Goal: Transaction & Acquisition: Purchase product/service

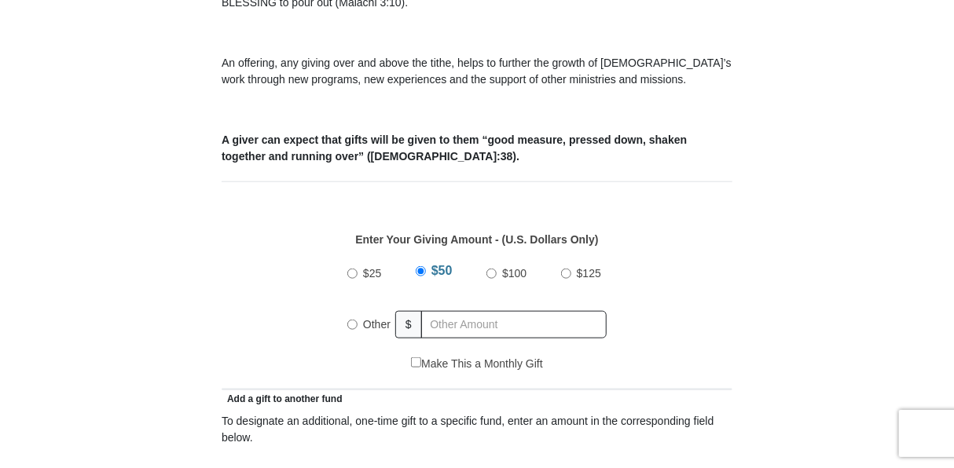
scroll to position [566, 0]
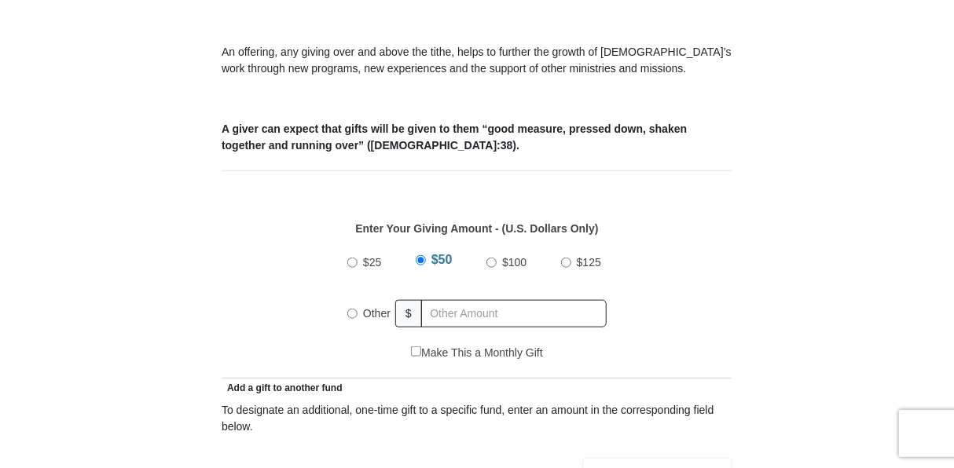
click at [353, 309] on input "Other" at bounding box center [352, 314] width 10 height 10
radio input "true"
type input "1000.00"
click at [668, 311] on div "$25 $50 $100 $125 Other $ 1000.00" at bounding box center [477, 294] width 494 height 102
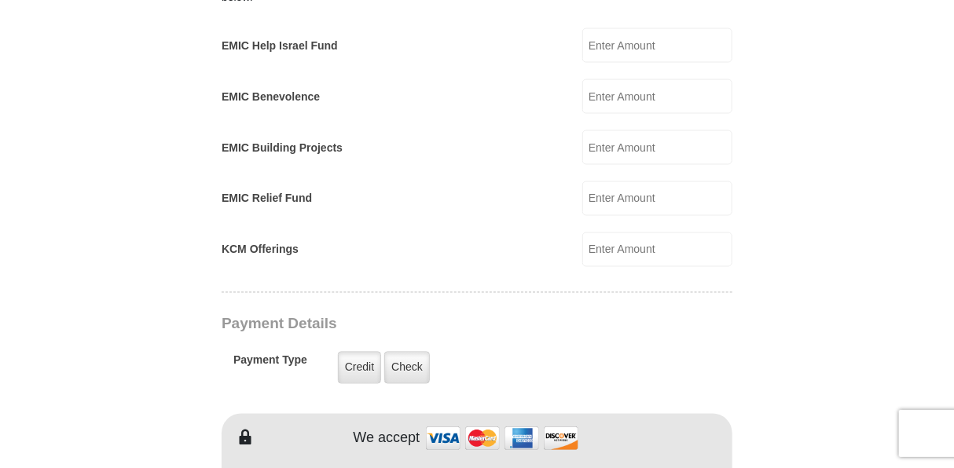
scroll to position [1005, 0]
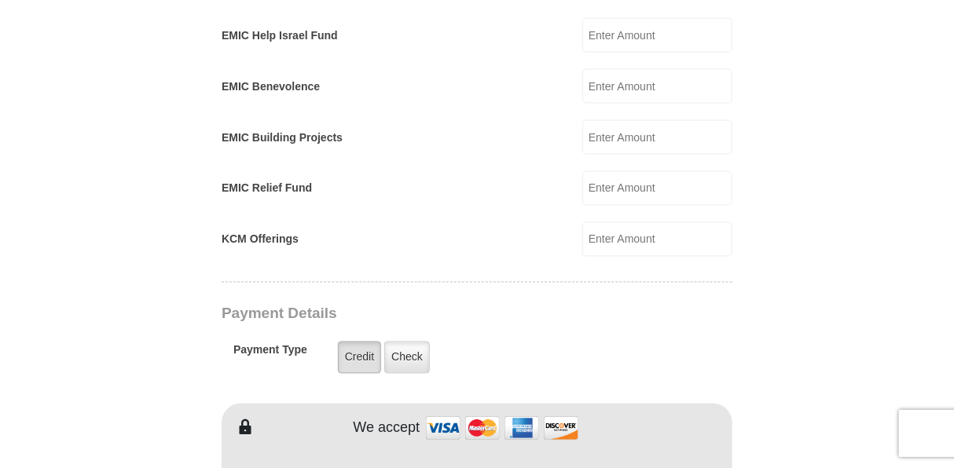
click at [358, 342] on label "Credit" at bounding box center [359, 358] width 43 height 32
click at [0, 0] on input "Credit" at bounding box center [0, 0] width 0 height 0
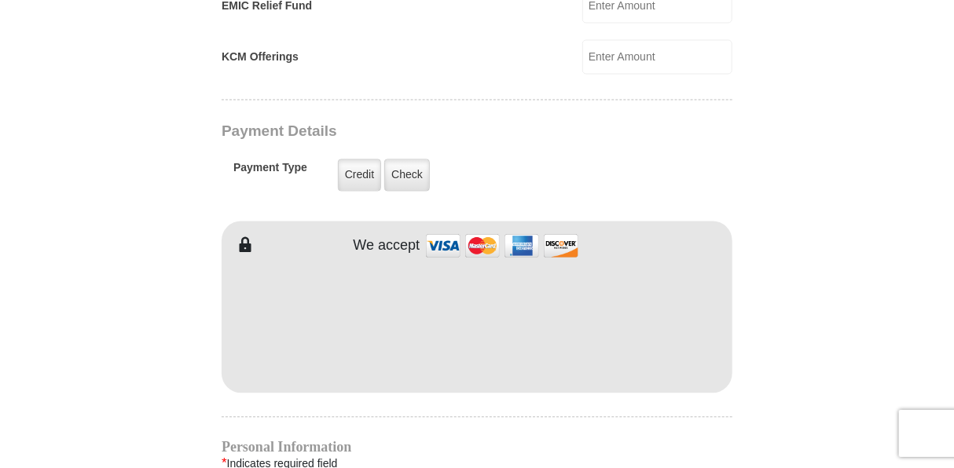
scroll to position [1194, 0]
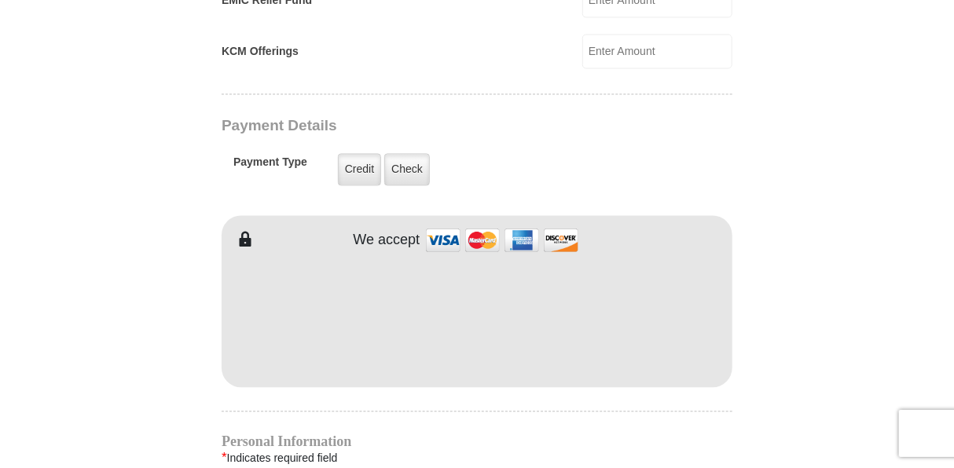
click at [180, 330] on form "[GEOGRAPHIC_DATA][DEMOGRAPHIC_DATA] Online Giving Because of gifts like yours, …" at bounding box center [476, 18] width 895 height 2298
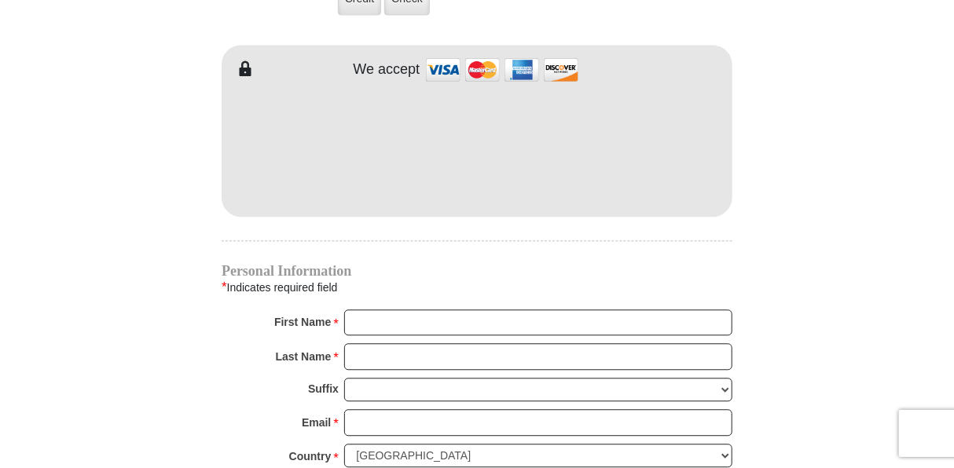
scroll to position [1382, 0]
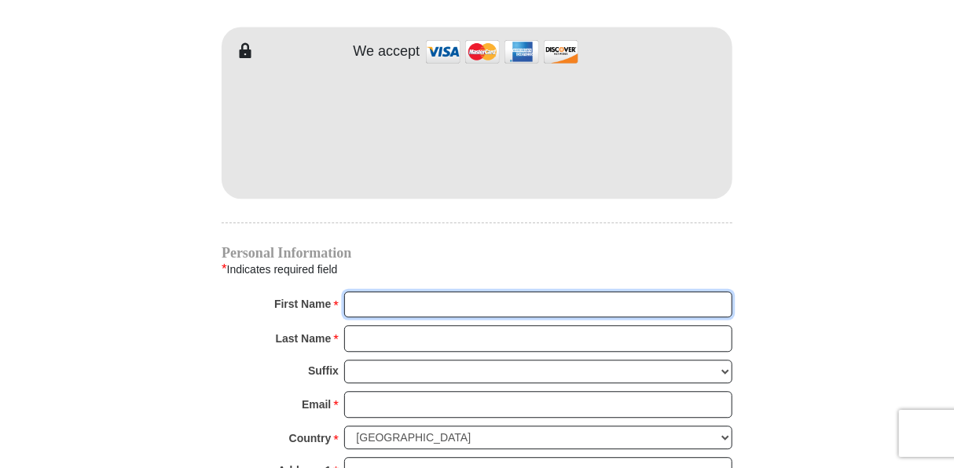
click at [397, 291] on input "First Name *" at bounding box center [538, 304] width 388 height 27
type input "[PERSON_NAME]"
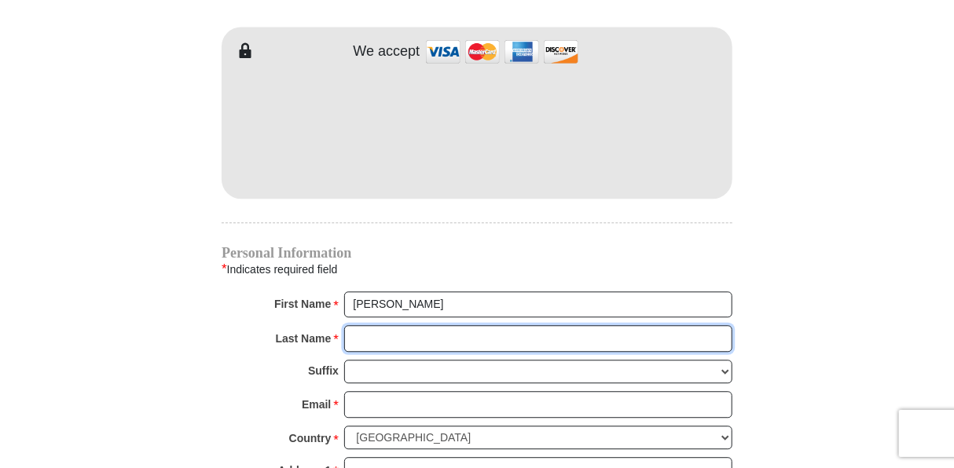
type input "[PERSON_NAME]"
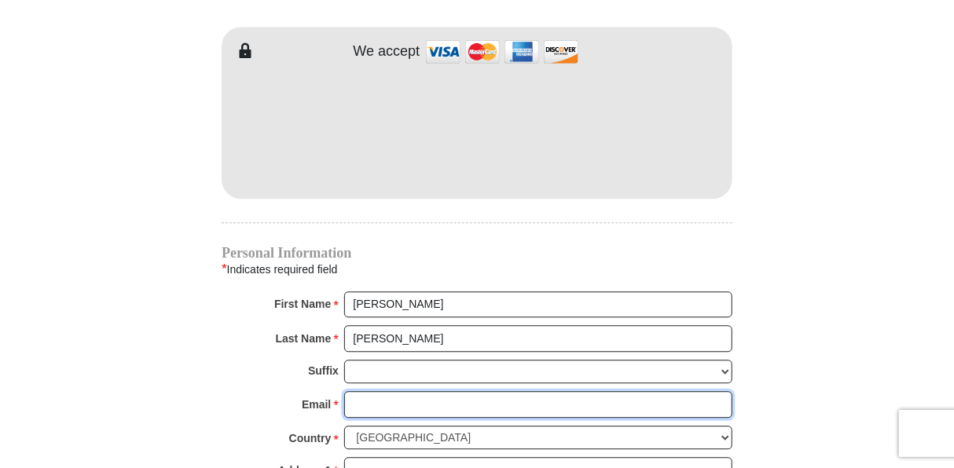
type input "[EMAIL_ADDRESS][DOMAIN_NAME]"
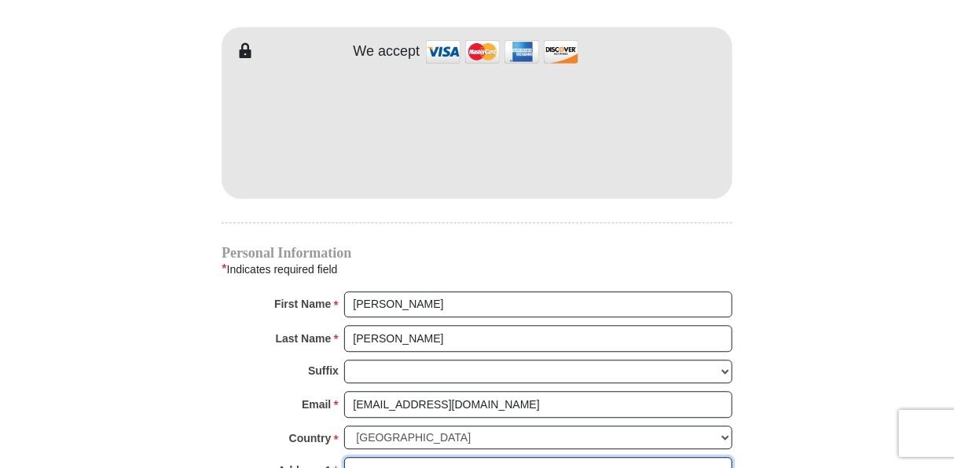
type input "[STREET_ADDRESS][PERSON_NAME]"
type input "Stockton"
type input "95219"
type input "12099516420"
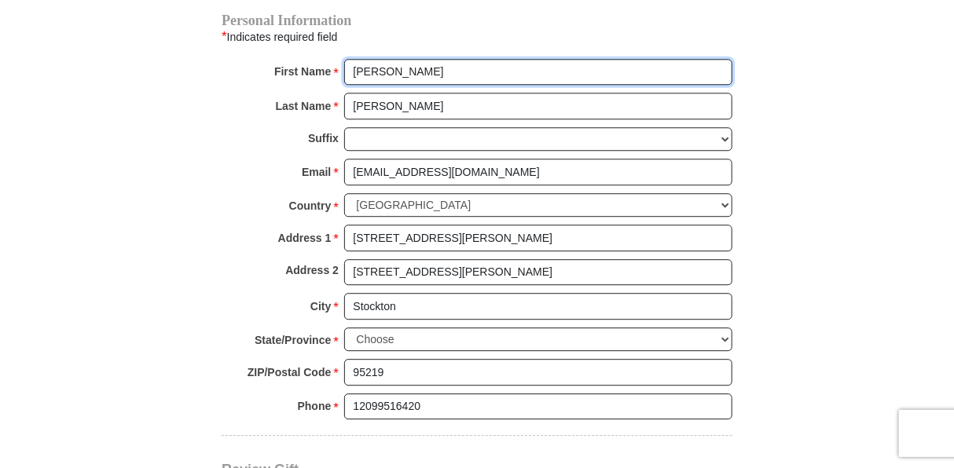
scroll to position [1634, 0]
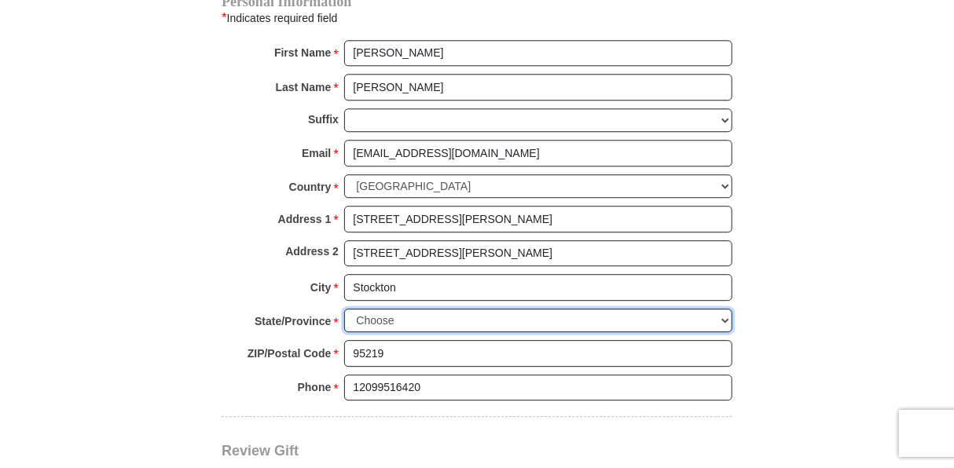
click at [725, 309] on select "Choose [US_STATE] [US_STATE] [US_STATE] [US_STATE] [US_STATE] Armed Forces Amer…" at bounding box center [538, 321] width 388 height 24
select select "CA"
click at [344, 309] on select "Choose [US_STATE] [US_STATE] [US_STATE] [US_STATE] [US_STATE] Armed Forces Amer…" at bounding box center [538, 321] width 388 height 24
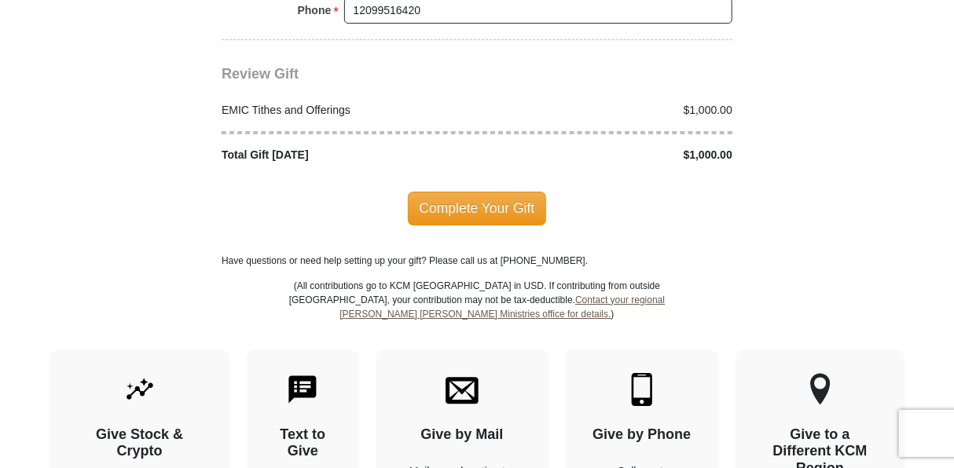
scroll to position [1885, 0]
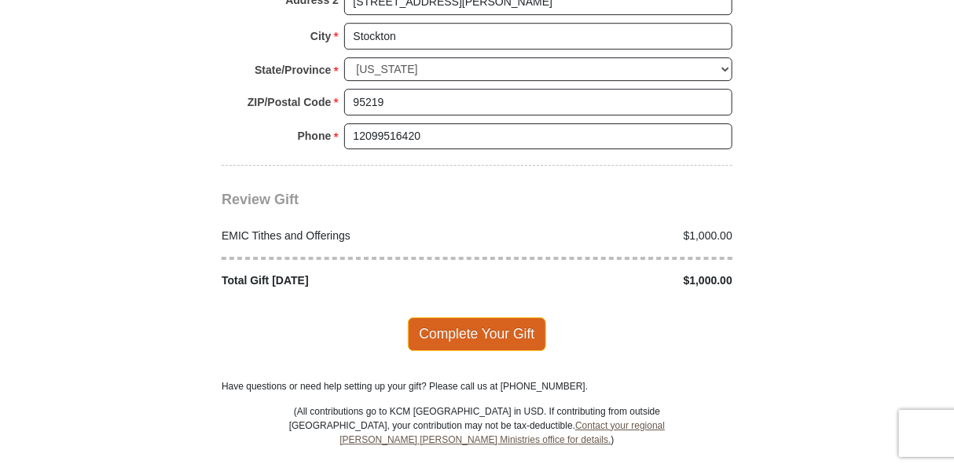
click at [472, 317] on span "Complete Your Gift" at bounding box center [477, 333] width 139 height 33
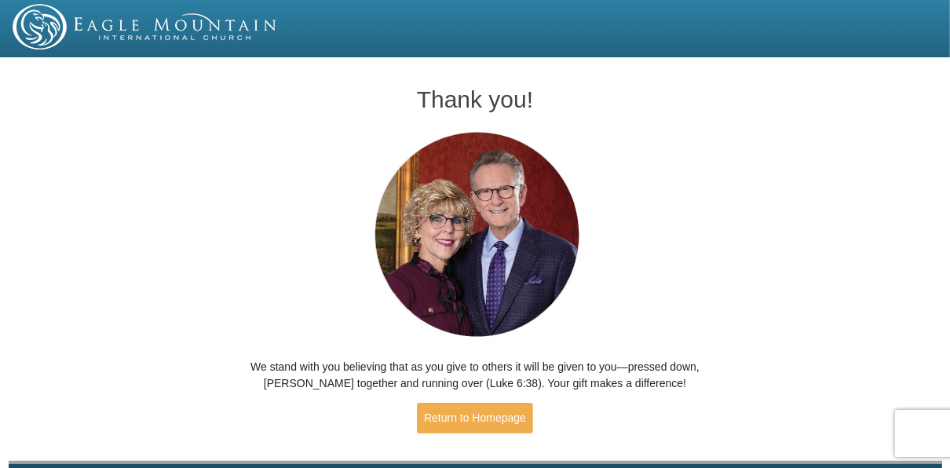
scroll to position [51, 0]
